Goal: Task Accomplishment & Management: Manage account settings

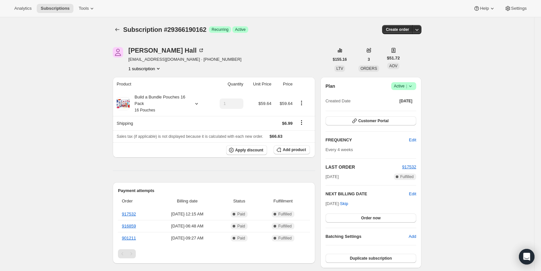
scroll to position [33, 0]
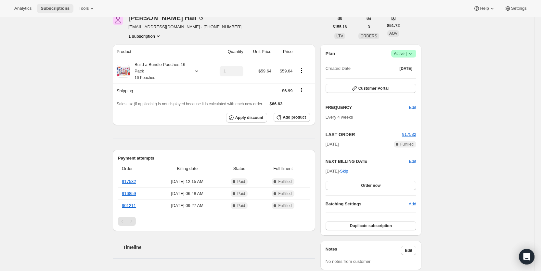
click at [50, 7] on span "Subscriptions" at bounding box center [55, 8] width 29 height 5
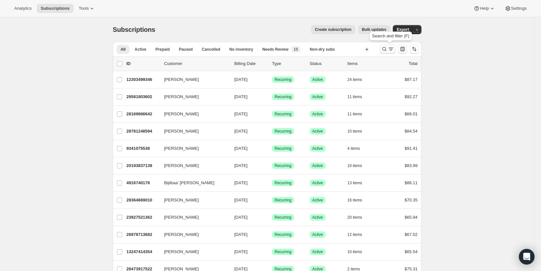
click at [387, 49] on icon "Search and filter results" at bounding box center [385, 49] width 4 height 4
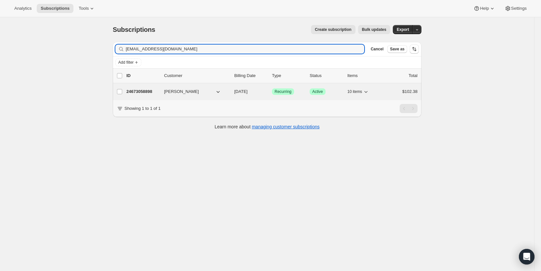
type input "[EMAIL_ADDRESS][DOMAIN_NAME]"
click at [248, 92] on span "[DATE]" at bounding box center [240, 91] width 13 height 5
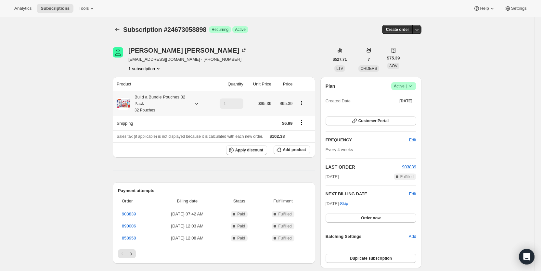
click at [200, 104] on icon at bounding box center [196, 103] width 7 height 7
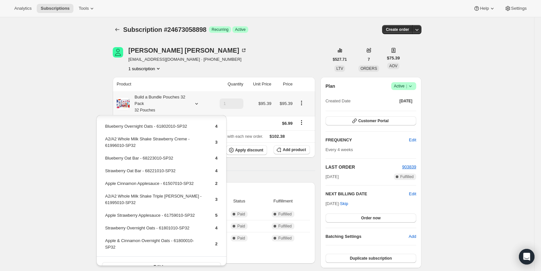
scroll to position [24, 0]
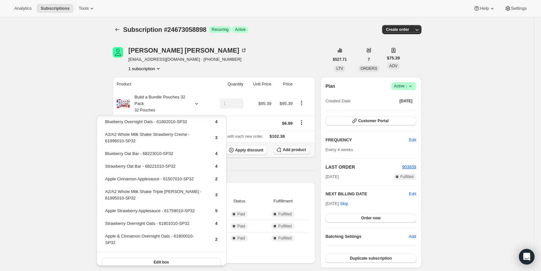
click at [289, 150] on span "Add product" at bounding box center [294, 149] width 23 height 5
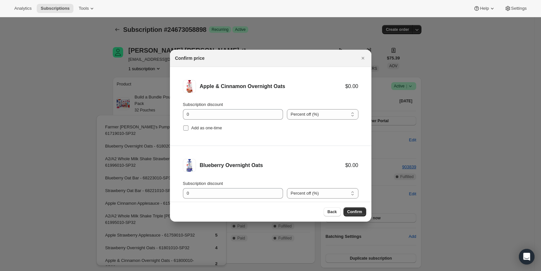
click at [188, 126] on input "Add as one-time" at bounding box center [185, 128] width 5 height 5
checkbox input "true"
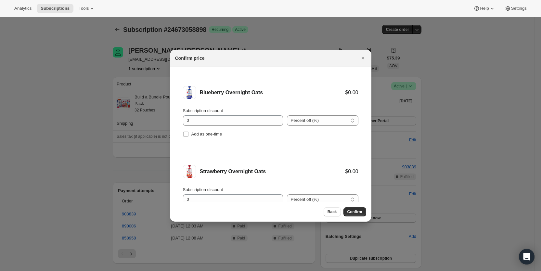
scroll to position [91, 0]
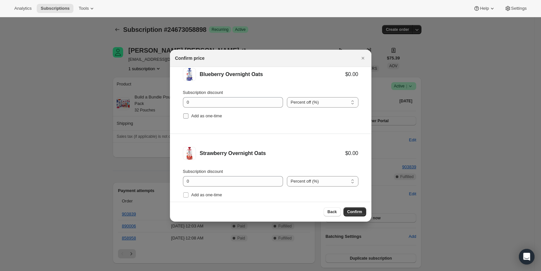
click at [188, 115] on input "Add as one-time" at bounding box center [185, 115] width 5 height 5
checkbox input "true"
drag, startPoint x: 187, startPoint y: 192, endPoint x: 196, endPoint y: 192, distance: 9.4
click at [186, 192] on input "Add as one-time" at bounding box center [185, 194] width 5 height 5
checkbox input "true"
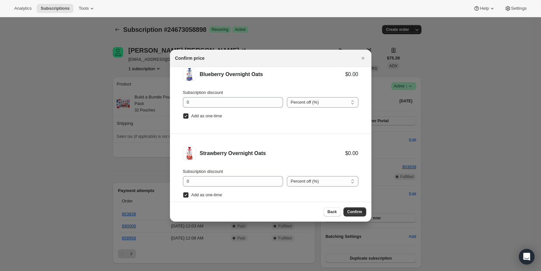
drag, startPoint x: 358, startPoint y: 210, endPoint x: 349, endPoint y: 206, distance: 9.8
click at [358, 210] on span "Confirm" at bounding box center [355, 211] width 15 height 5
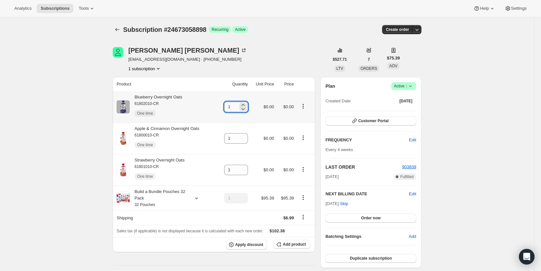
drag, startPoint x: 232, startPoint y: 108, endPoint x: 236, endPoint y: 107, distance: 4.0
click at [236, 107] on input "1" at bounding box center [231, 107] width 14 height 10
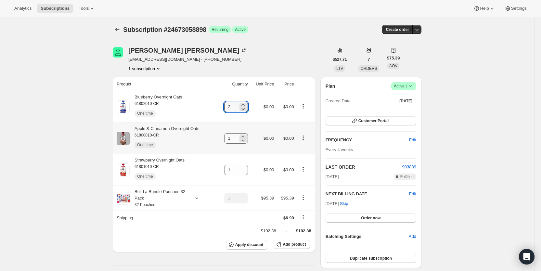
type input "2"
drag, startPoint x: 229, startPoint y: 135, endPoint x: 235, endPoint y: 137, distance: 5.7
click at [235, 137] on input "1" at bounding box center [231, 138] width 14 height 10
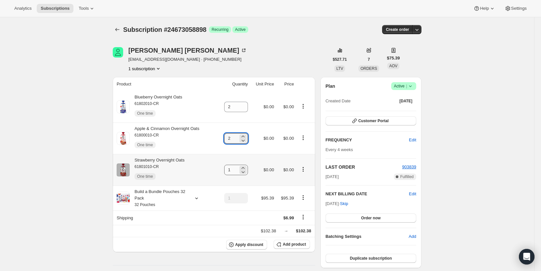
type input "2"
drag, startPoint x: 232, startPoint y: 168, endPoint x: 237, endPoint y: 168, distance: 5.5
click at [237, 168] on input "1" at bounding box center [231, 170] width 14 height 10
type input "2"
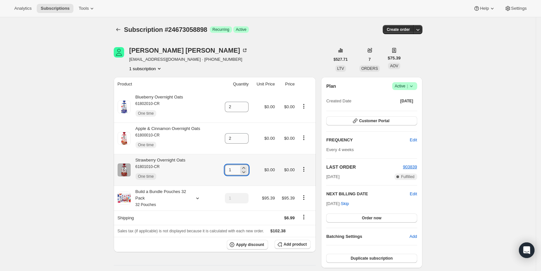
drag, startPoint x: 232, startPoint y: 173, endPoint x: 236, endPoint y: 171, distance: 3.8
click at [236, 171] on input "1" at bounding box center [232, 170] width 14 height 10
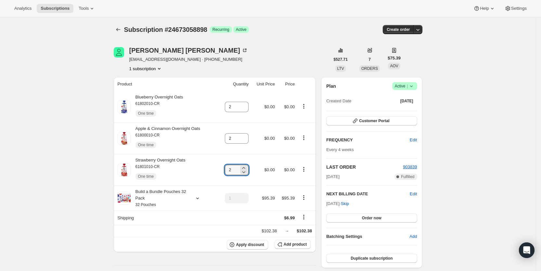
type input "2"
